Goal: Download file/media

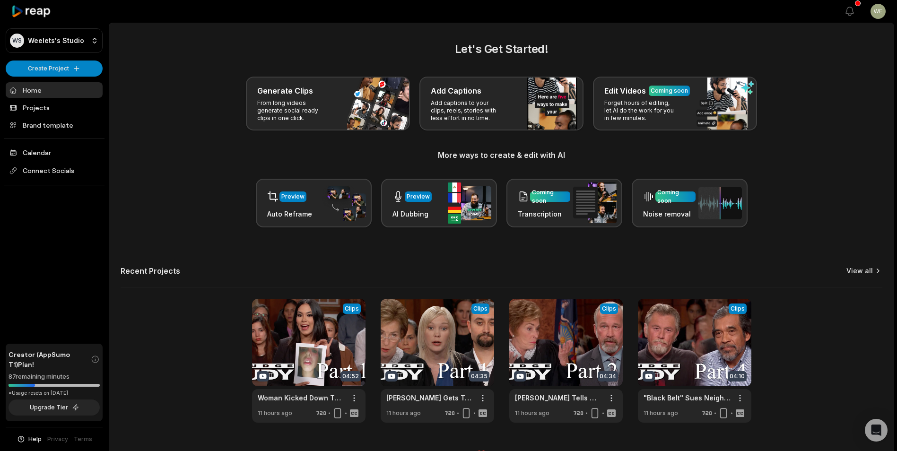
click at [867, 271] on link "View all" at bounding box center [859, 270] width 26 height 9
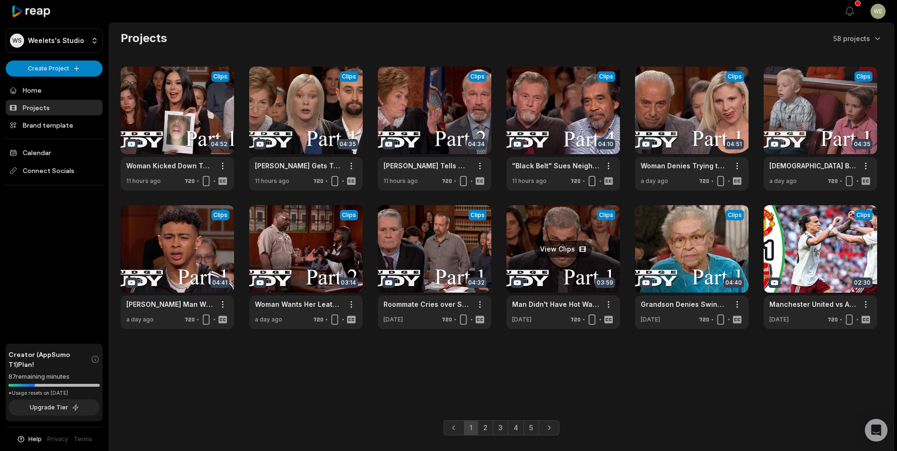
click at [528, 257] on link at bounding box center [562, 267] width 113 height 124
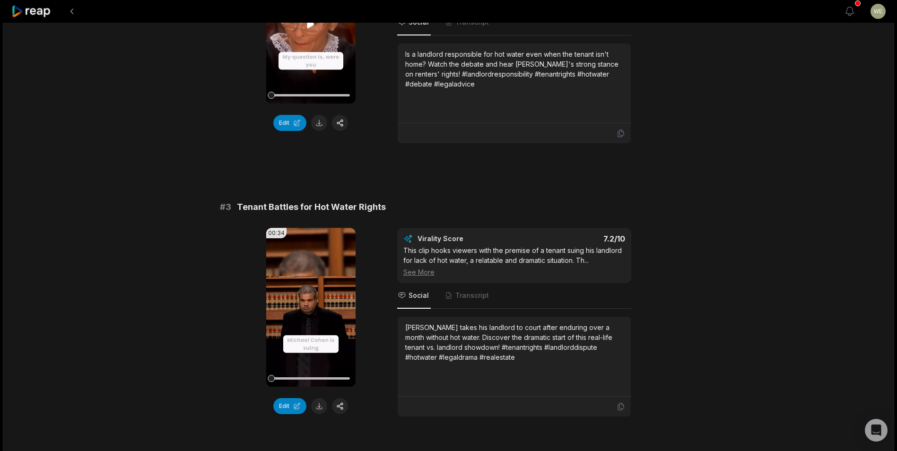
scroll to position [662, 0]
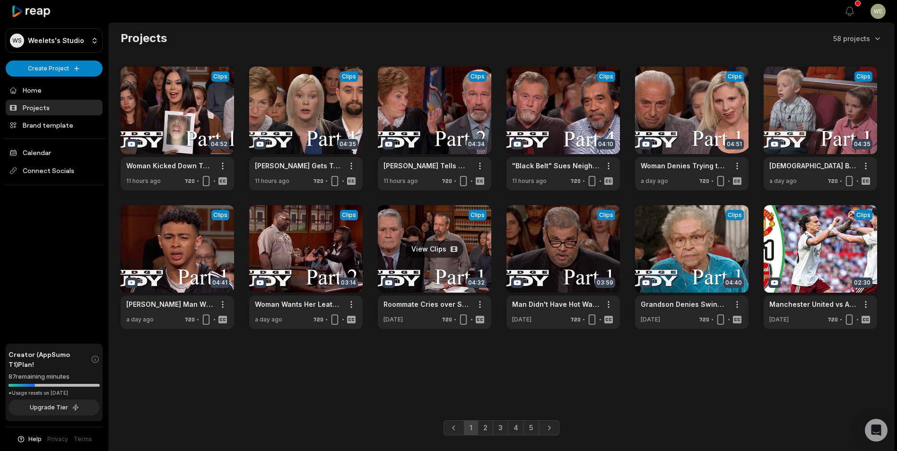
click at [447, 266] on link at bounding box center [434, 267] width 113 height 124
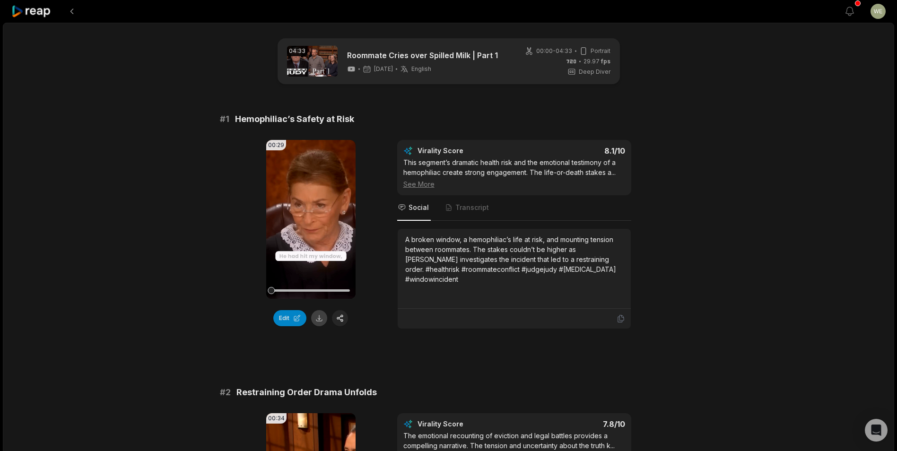
click at [320, 318] on button at bounding box center [319, 318] width 16 height 16
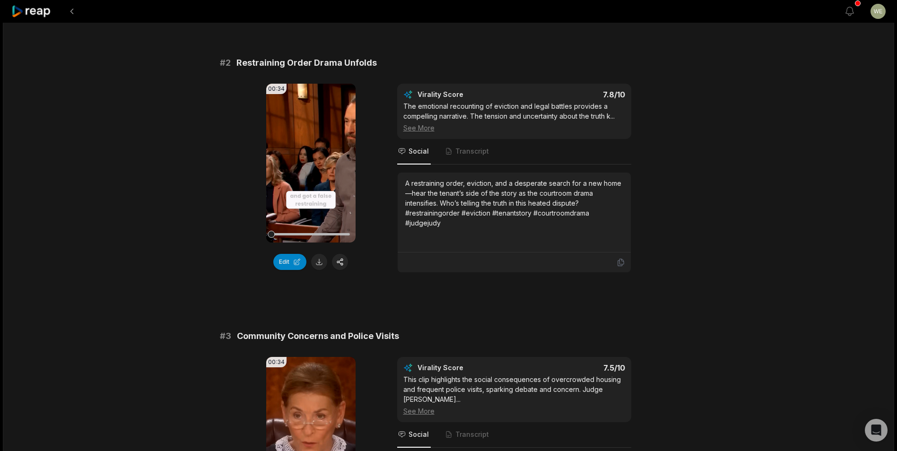
scroll to position [331, 0]
click at [321, 259] on button at bounding box center [319, 260] width 16 height 16
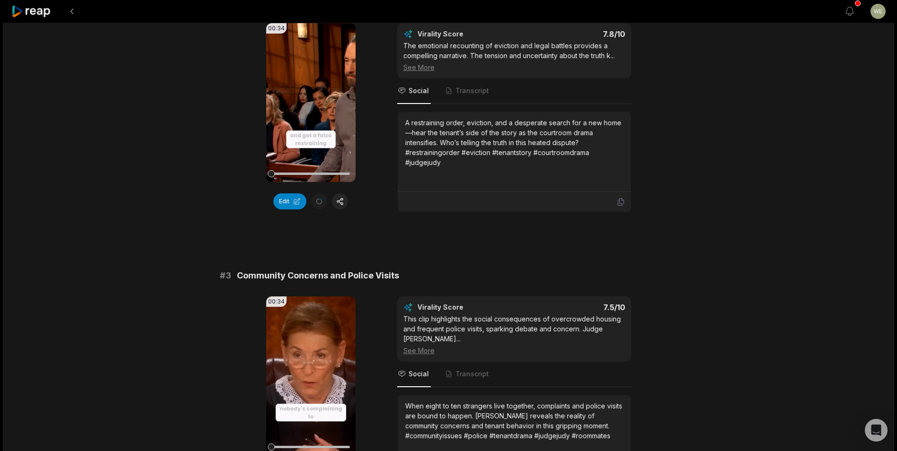
scroll to position [473, 0]
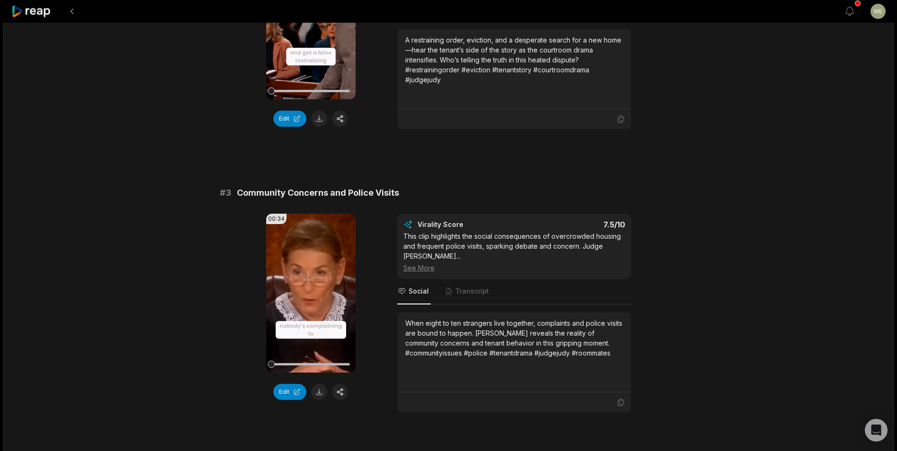
click at [320, 393] on button at bounding box center [319, 392] width 16 height 16
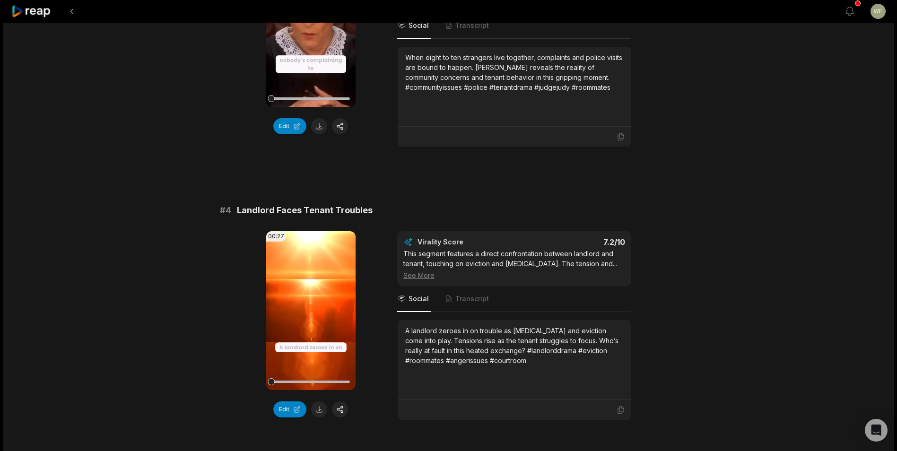
scroll to position [851, 0]
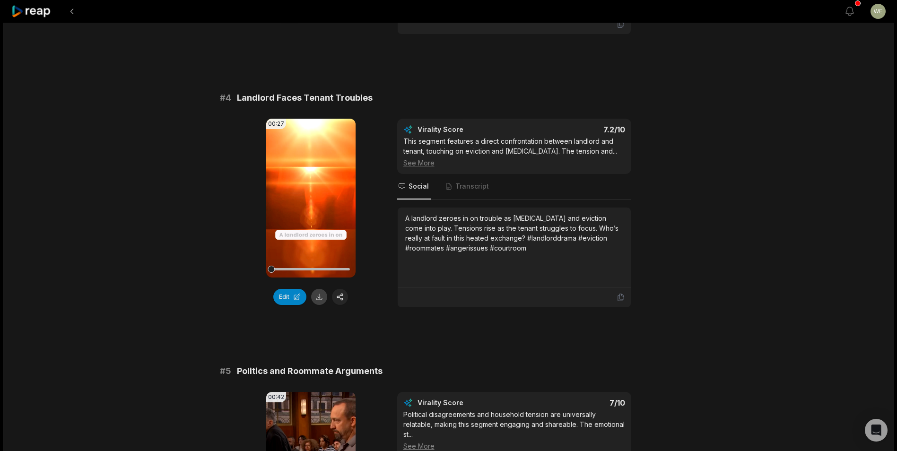
click at [319, 289] on button at bounding box center [319, 297] width 16 height 16
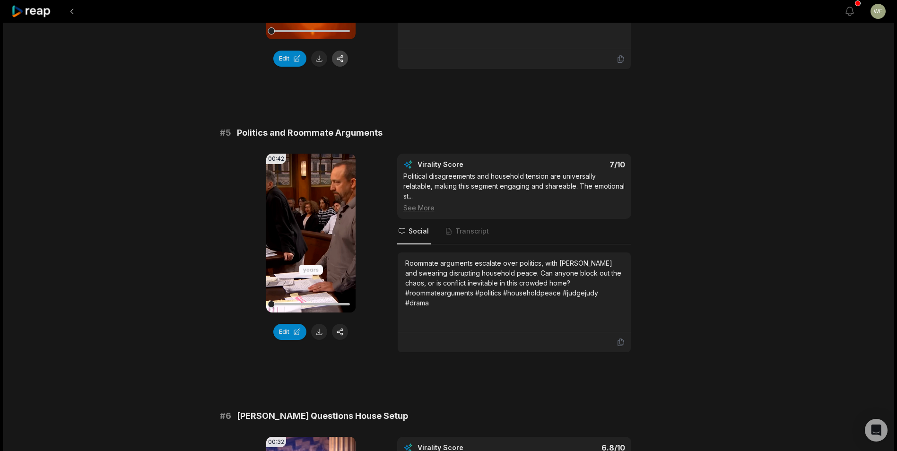
scroll to position [1182, 0]
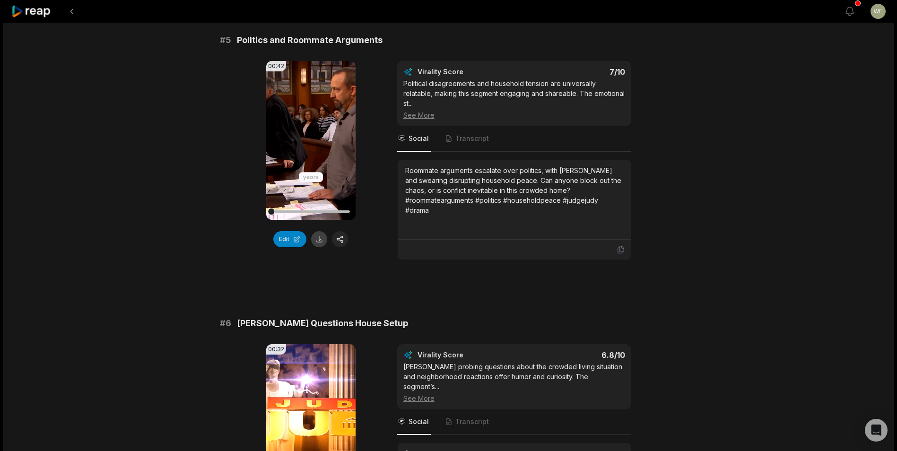
click at [320, 238] on button at bounding box center [319, 239] width 16 height 16
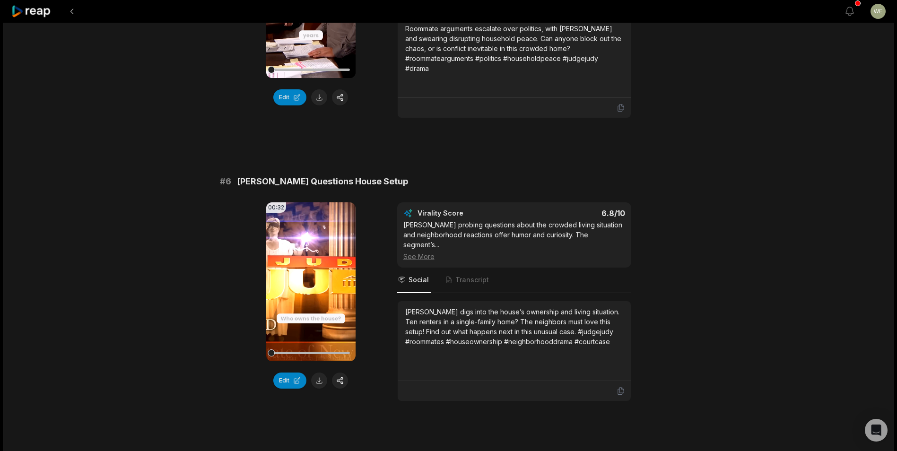
scroll to position [1335, 0]
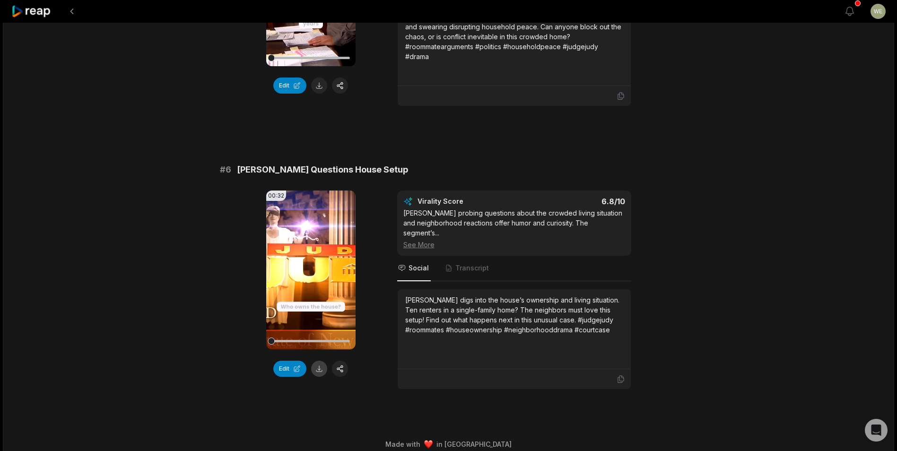
click at [315, 368] on button at bounding box center [319, 369] width 16 height 16
click at [637, 164] on div "# 6 [PERSON_NAME] Questions House Setup" at bounding box center [449, 169] width 458 height 13
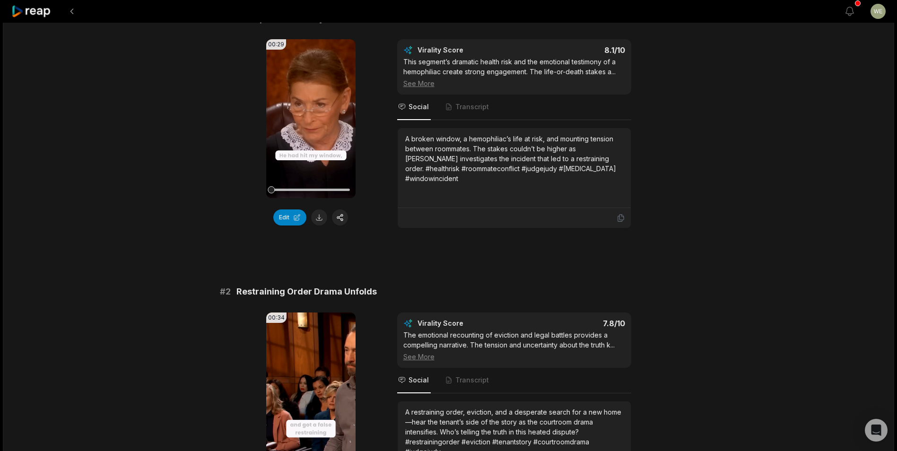
scroll to position [0, 0]
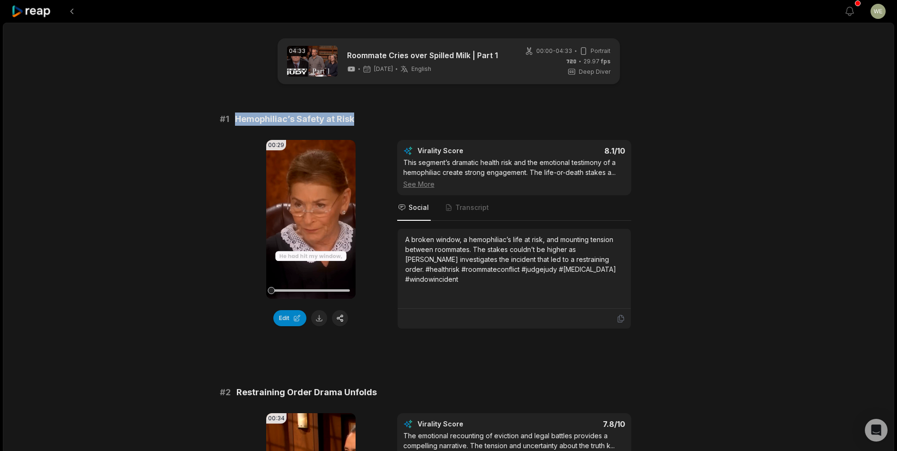
drag, startPoint x: 235, startPoint y: 117, endPoint x: 353, endPoint y: 118, distance: 117.7
click at [353, 118] on div "# 1 Hemophiliac’s Safety at Risk" at bounding box center [449, 118] width 458 height 13
drag, startPoint x: 353, startPoint y: 118, endPoint x: 336, endPoint y: 112, distance: 18.5
copy span "Hemophiliac’s Safety at Risk"
